Goal: Information Seeking & Learning: Learn about a topic

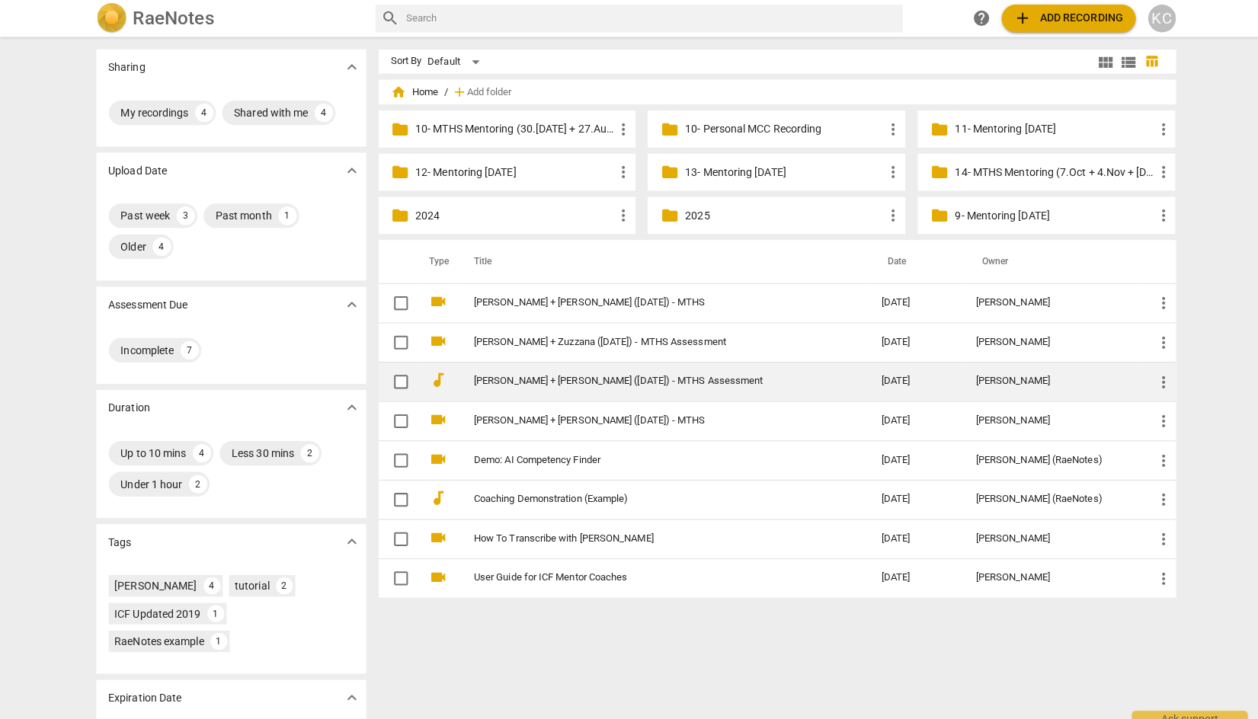
click at [531, 374] on link "[PERSON_NAME] + [PERSON_NAME] ([DATE]) - MTHS Assessment" at bounding box center [643, 376] width 348 height 11
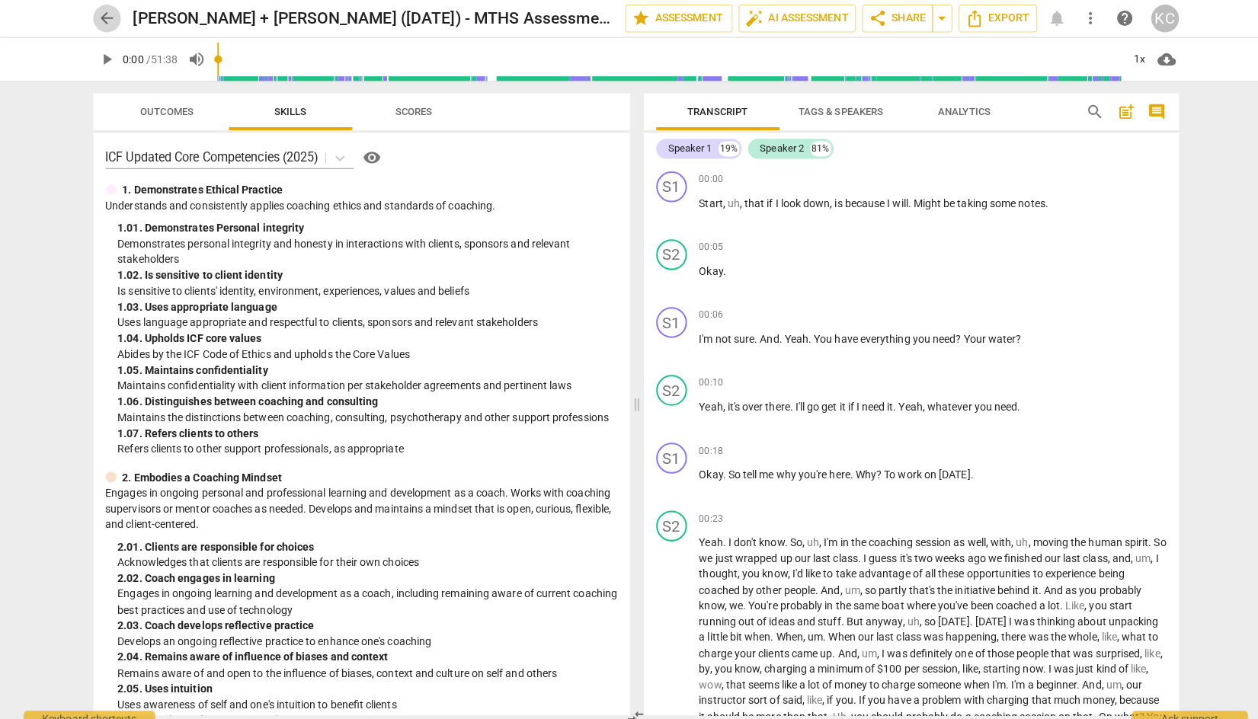
click at [104, 20] on span "arrow_back" at bounding box center [107, 18] width 18 height 18
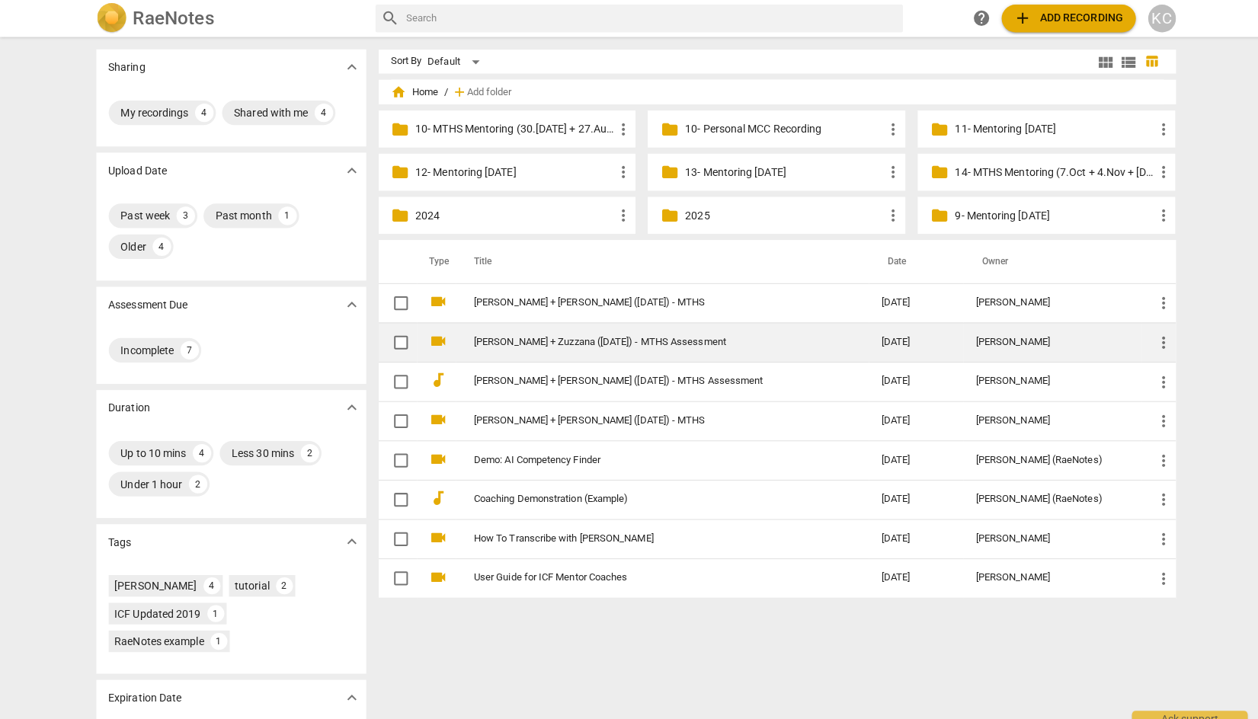
click at [553, 335] on link "[PERSON_NAME] + Zuzzana ([DATE]) - MTHS Assessment" at bounding box center [643, 337] width 348 height 11
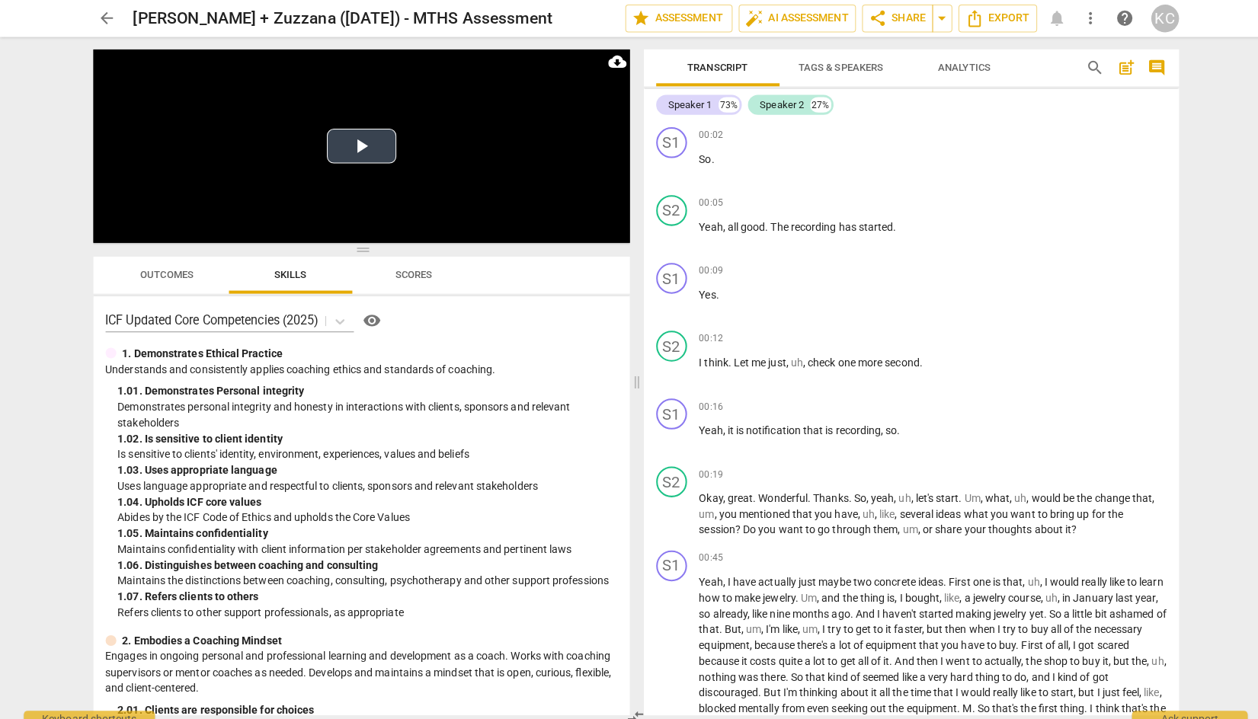
click at [370, 147] on button "Play Video" at bounding box center [358, 144] width 69 height 34
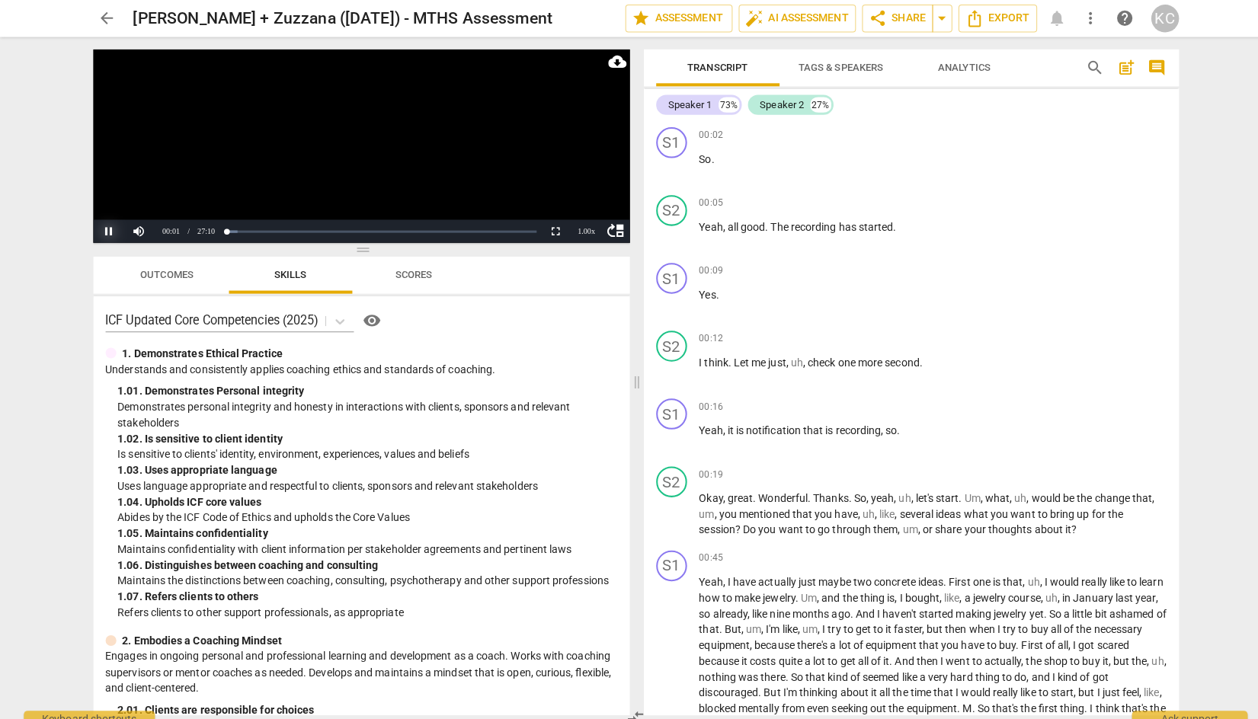
click at [104, 232] on button "Pause" at bounding box center [108, 228] width 30 height 23
click at [101, 14] on span "arrow_back" at bounding box center [107, 18] width 18 height 18
